Goal: Communication & Community: Answer question/provide support

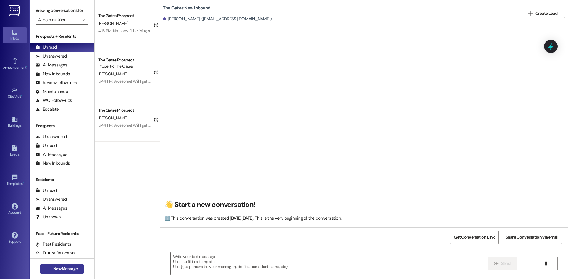
click at [56, 268] on span "New Message" at bounding box center [65, 269] width 24 height 6
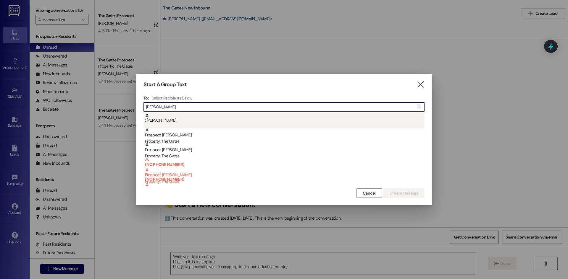
type input "[PERSON_NAME]"
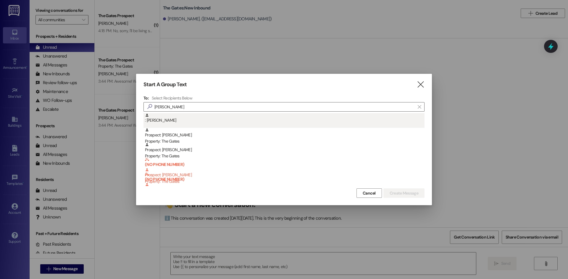
click at [176, 118] on div ": [PERSON_NAME]" at bounding box center [284, 118] width 279 height 10
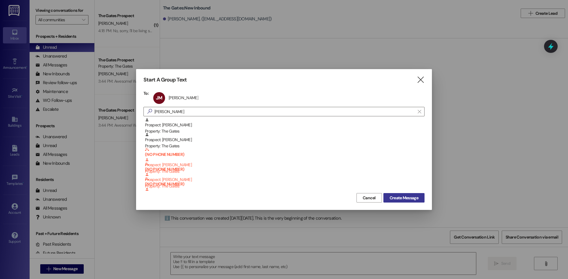
click at [406, 196] on span "Create Message" at bounding box center [403, 198] width 29 height 6
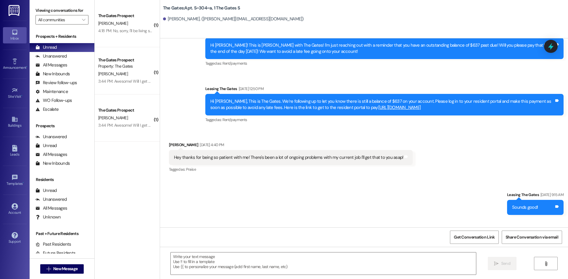
scroll to position [12895, 0]
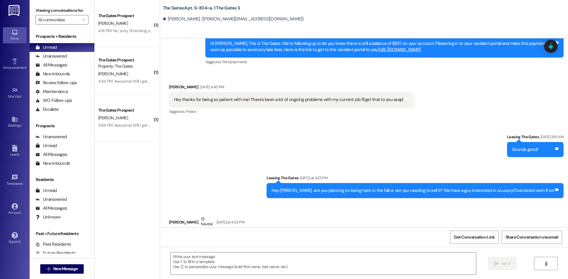
click at [203, 235] on div "Hey! Yes I'm unfortunately not going to be there for the fall. An internship op…" at bounding box center [346, 241] width 344 height 13
drag, startPoint x: 213, startPoint y: 200, endPoint x: 513, endPoint y: 202, distance: 300.4
click at [513, 235] on div "Hey! Yes I'm unfortunately not going to be there for the fall. An internship op…" at bounding box center [346, 241] width 344 height 13
click at [241, 235] on div "Hey! Yes I'm unfortunately not going to be there for the fall. An internship op…" at bounding box center [346, 241] width 344 height 13
click at [183, 257] on textarea at bounding box center [323, 264] width 305 height 22
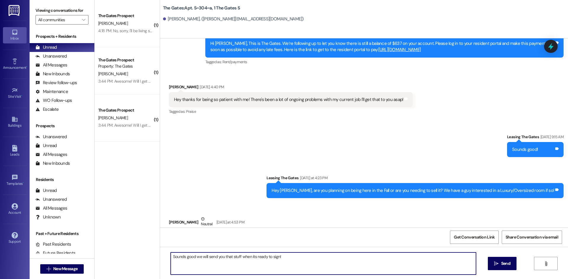
type textarea "Sounds good we will send you that stuff when its ready to sign!"
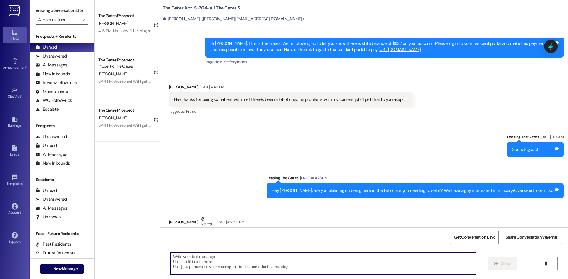
scroll to position [12895, 0]
